Goal: Communication & Community: Answer question/provide support

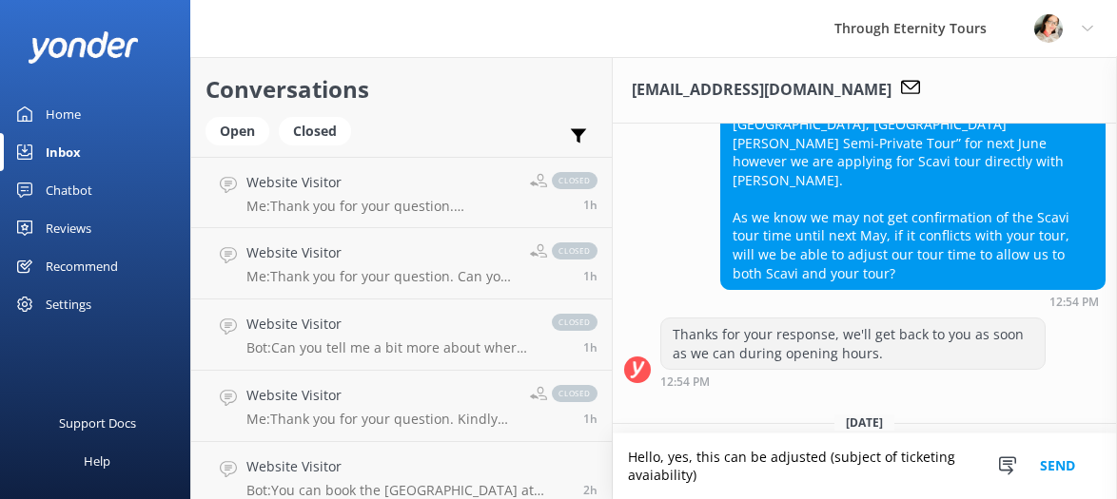
scroll to position [1470, 0]
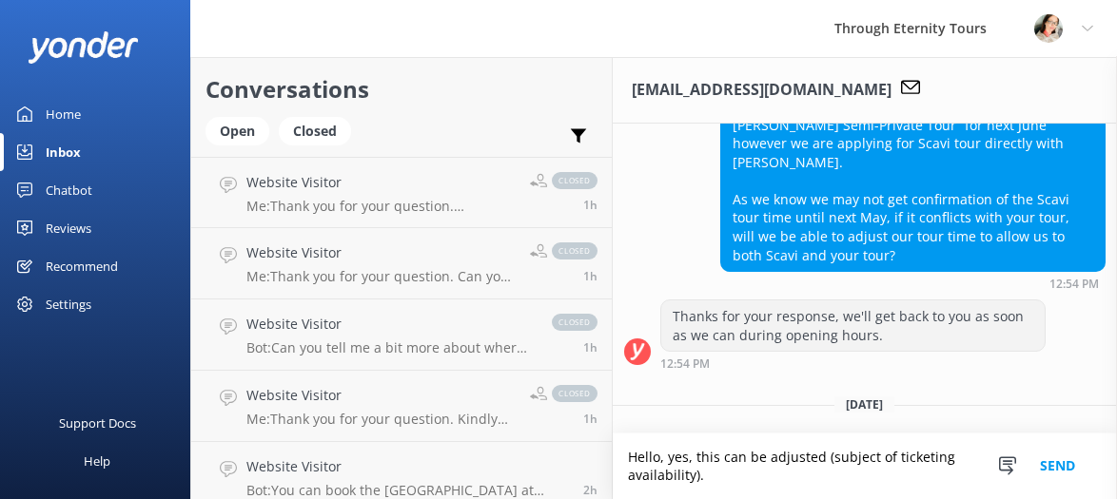
click at [687, 477] on textarea "Hello, yes, this can be adjusted (subject of ticketing availability)." at bounding box center [865, 467] width 504 height 66
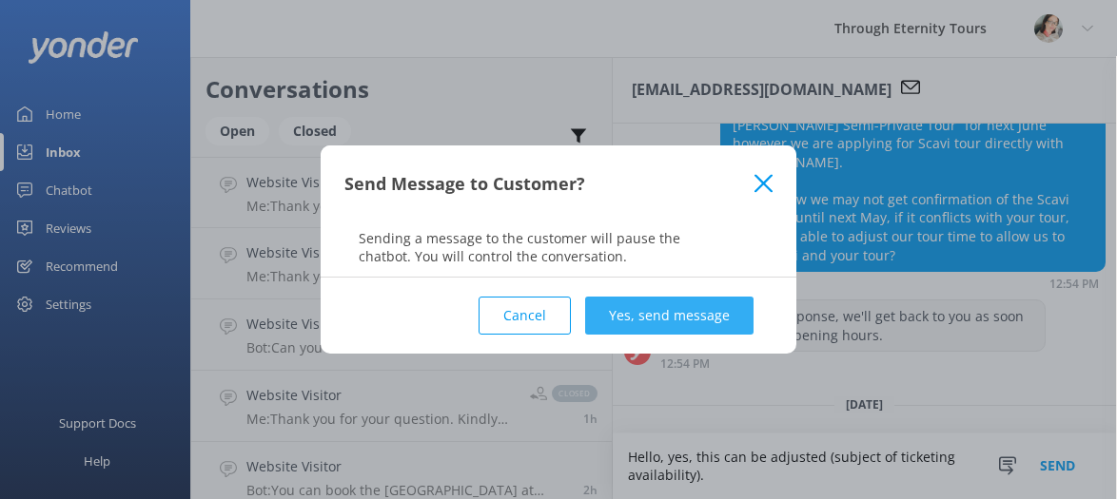
type textarea "Hello, yes, this can be adjusted (subject of ticketing availability)."
click at [671, 307] on button "Yes, send message" at bounding box center [669, 316] width 168 height 38
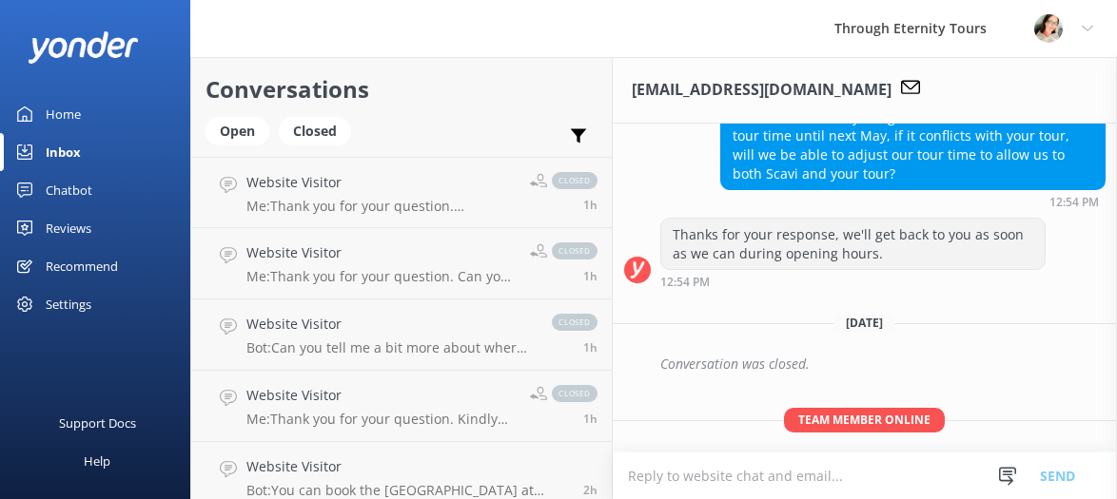
scroll to position [1575, 0]
